Goal: Information Seeking & Learning: Learn about a topic

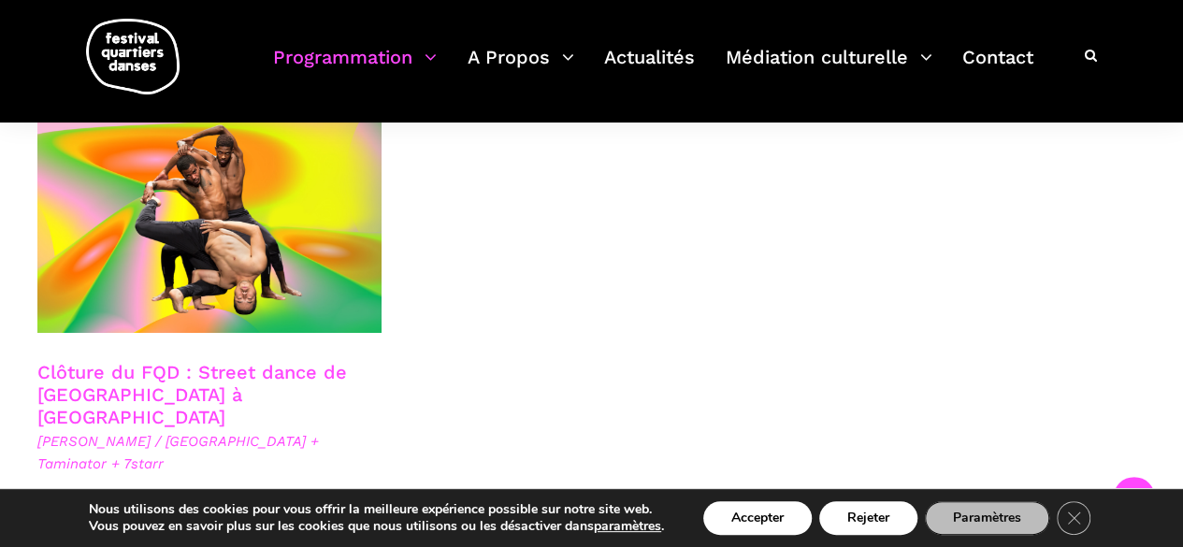
scroll to position [3366, 0]
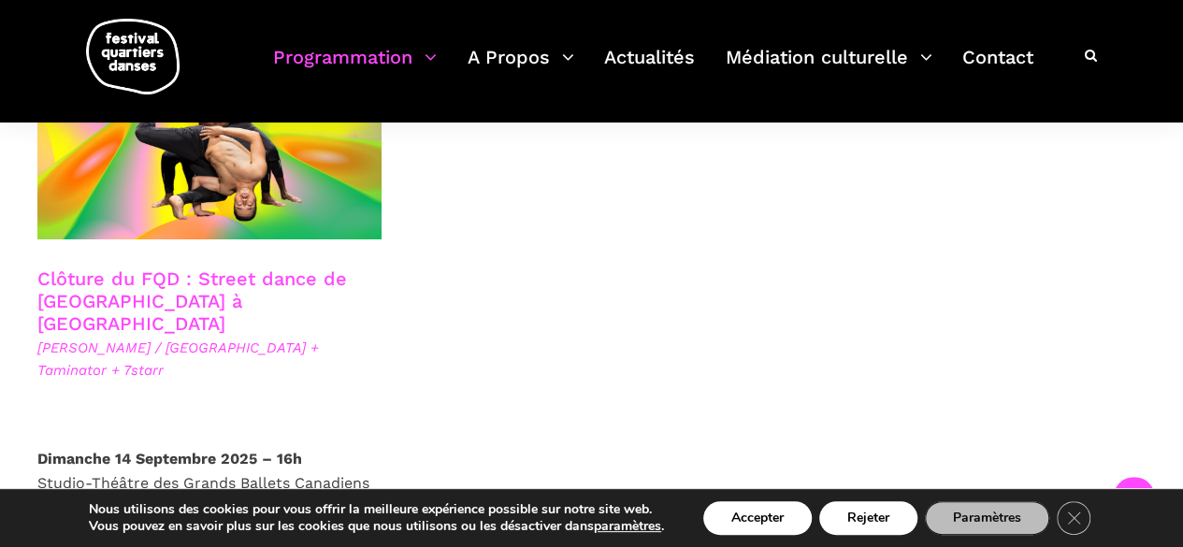
drag, startPoint x: 144, startPoint y: 200, endPoint x: 174, endPoint y: 200, distance: 29.9
click at [145, 267] on link "Clôture du FQD : Street dance de [GEOGRAPHIC_DATA] à [GEOGRAPHIC_DATA]" at bounding box center [191, 300] width 309 height 67
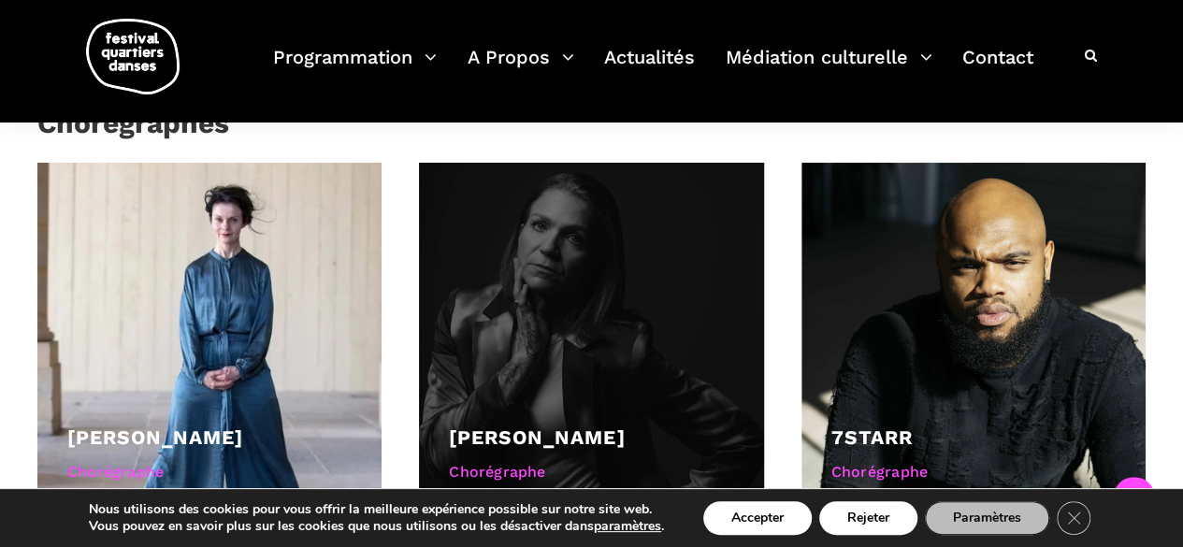
scroll to position [1216, 0]
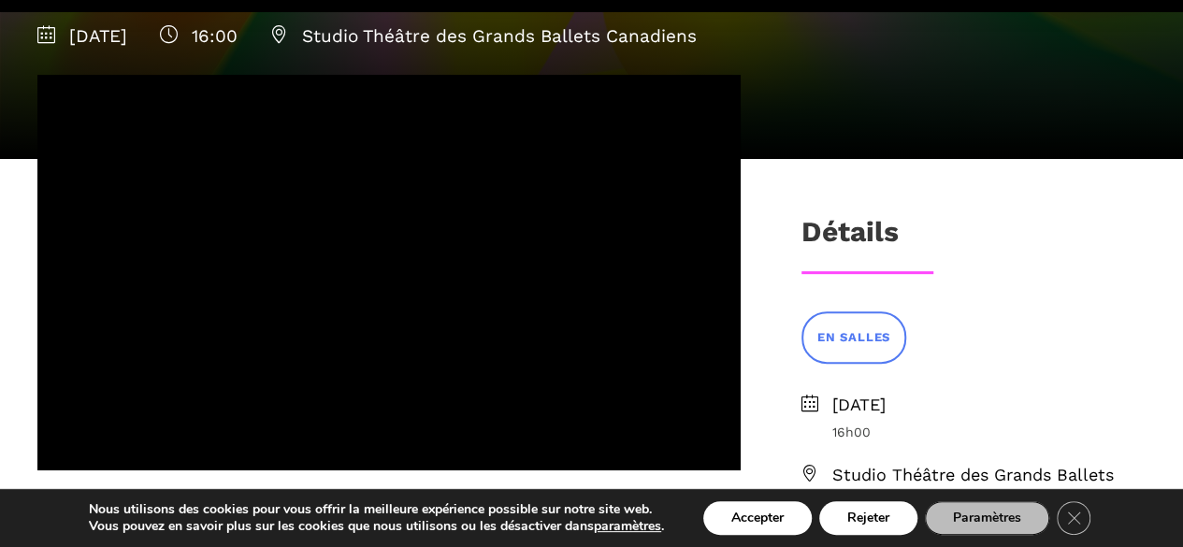
scroll to position [374, 0]
